Goal: Transaction & Acquisition: Purchase product/service

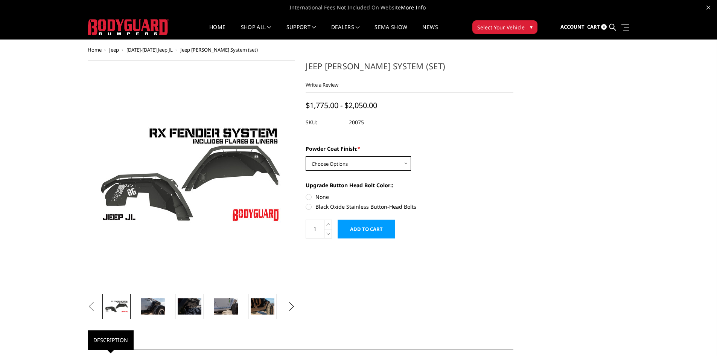
click at [406, 159] on select "Choose Options Bare Metal Textured Black Powder Coat" at bounding box center [358, 163] width 105 height 14
select select "4158"
click at [306, 156] on select "Choose Options Bare Metal Textured Black Powder Coat" at bounding box center [358, 163] width 105 height 14
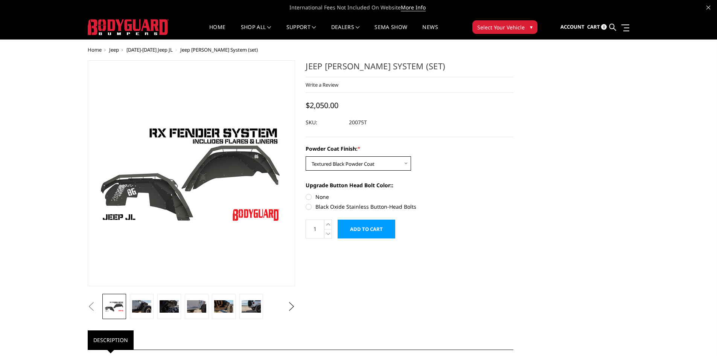
scroll to position [38, 0]
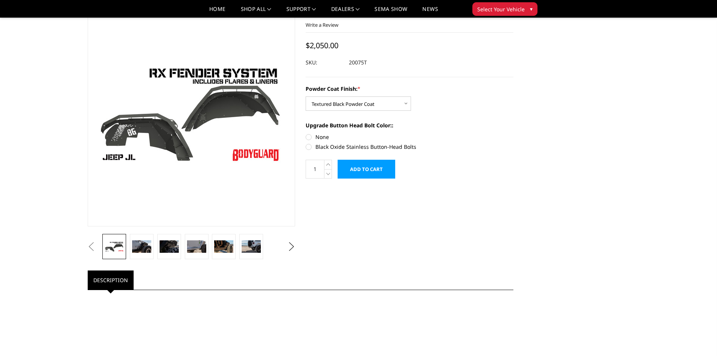
click at [309, 146] on label "Black Oxide Stainless Button-Head Bolts" at bounding box center [410, 147] width 208 height 8
click at [513, 133] on input "Black Oxide Stainless Button-Head Bolts" at bounding box center [513, 133] width 0 height 0
radio input "true"
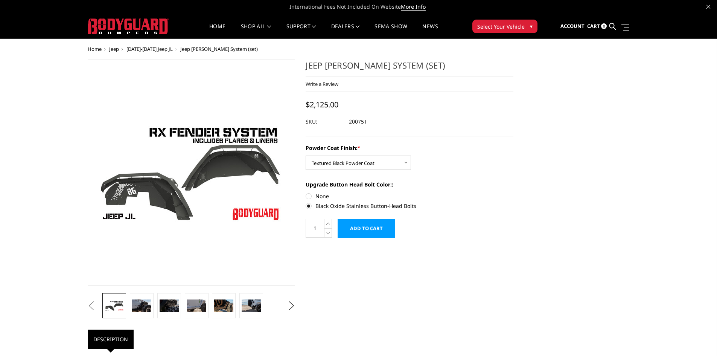
scroll to position [0, 0]
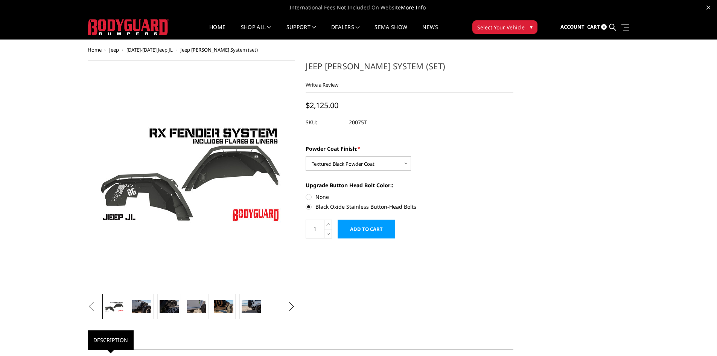
click at [310, 196] on label "None" at bounding box center [410, 197] width 208 height 8
click at [306, 193] on input "None" at bounding box center [306, 193] width 0 height 0
radio input "true"
click at [311, 205] on label "Black Oxide Stainless Button-Head Bolts" at bounding box center [410, 206] width 208 height 8
click at [513, 193] on input "Black Oxide Stainless Button-Head Bolts" at bounding box center [513, 193] width 0 height 0
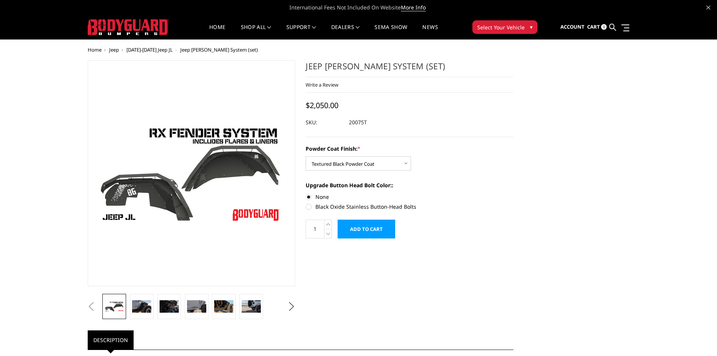
radio input "true"
